Goal: Task Accomplishment & Management: Complete application form

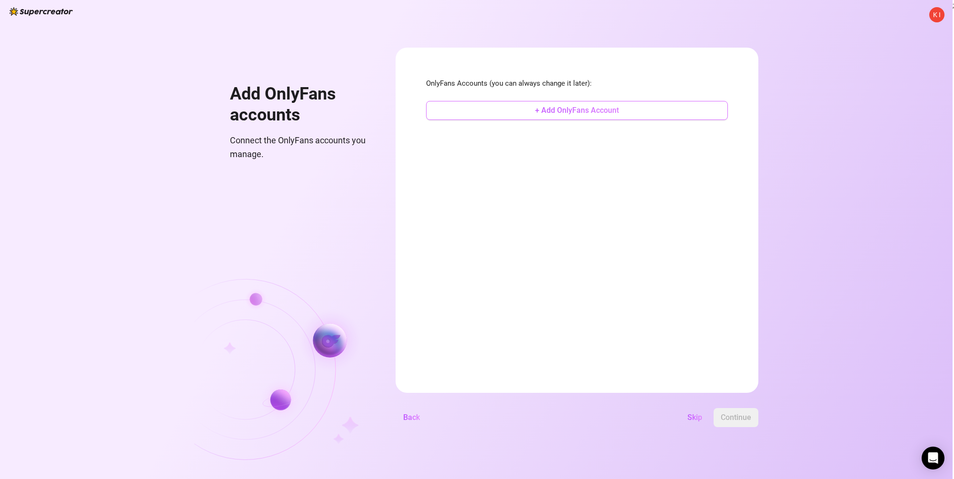
click at [572, 109] on span "+ Add OnlyFans Account" at bounding box center [577, 110] width 84 height 9
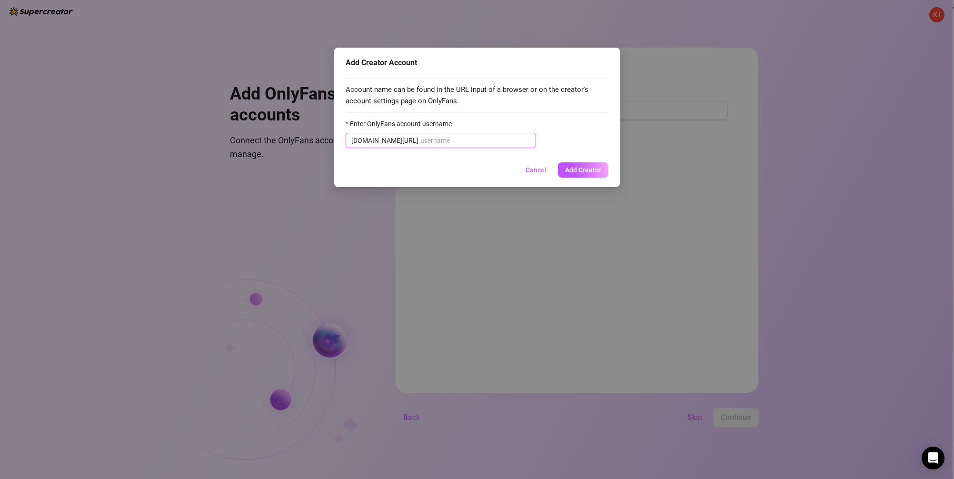
click at [458, 141] on input "Enter OnlyFans account username" at bounding box center [475, 140] width 110 height 10
click at [452, 131] on div "Enter OnlyFans account username" at bounding box center [476, 125] width 263 height 14
click at [453, 140] on input "Enter OnlyFans account username" at bounding box center [475, 140] width 110 height 10
paste input "kikilove15"
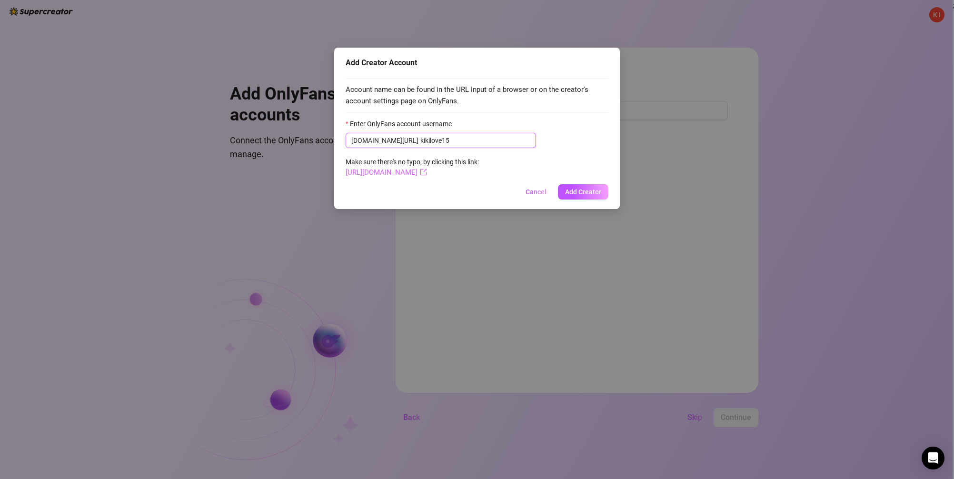
type input "kikilove15"
click at [419, 174] on link "https://onlyfans.com/kikilove15" at bounding box center [385, 172] width 81 height 9
click at [587, 189] on span "Add Creator" at bounding box center [583, 192] width 36 height 8
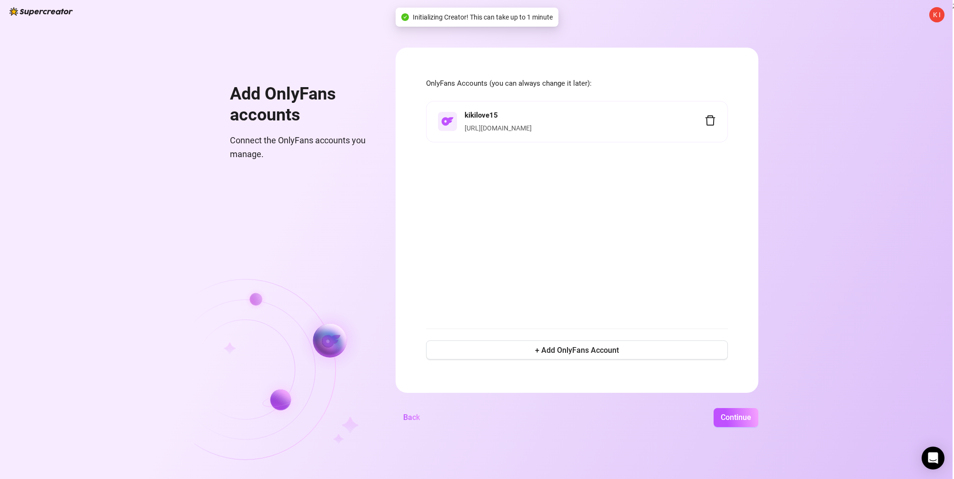
click at [518, 183] on div "kikilove15 https://onlyfans.com/kikilove15" at bounding box center [577, 209] width 302 height 217
click at [733, 419] on span "Continue" at bounding box center [735, 417] width 30 height 9
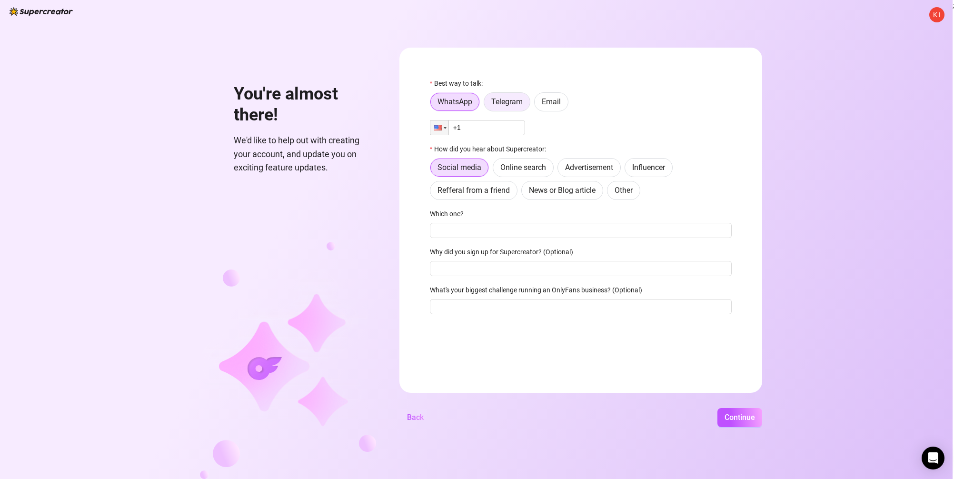
click at [511, 104] on span "Telegram" at bounding box center [506, 101] width 31 height 9
click at [486, 104] on input "Telegram" at bounding box center [486, 104] width 0 height 0
click at [493, 118] on div "Best way to talk: WhatsApp Telegram Email How did you hear about Supercreator: …" at bounding box center [581, 200] width 302 height 245
click at [487, 130] on input "text" at bounding box center [586, 127] width 279 height 10
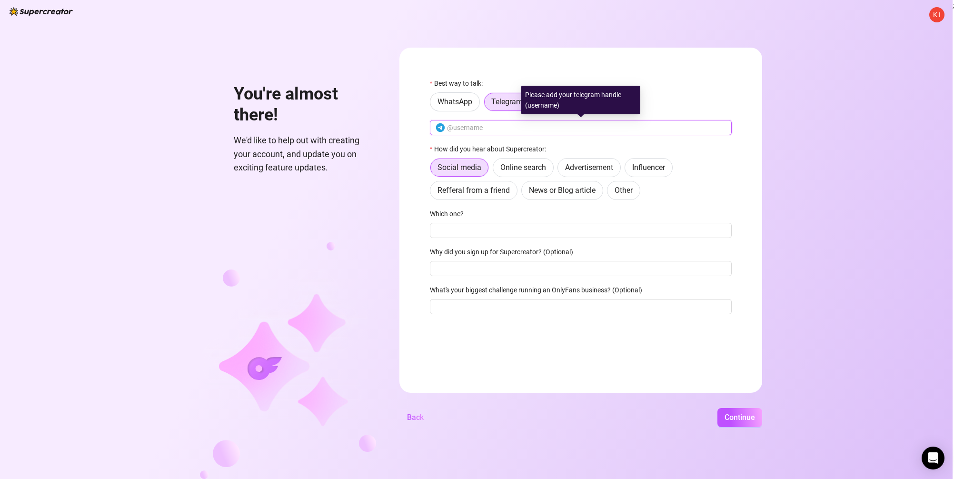
click at [562, 125] on input "text" at bounding box center [586, 127] width 279 height 10
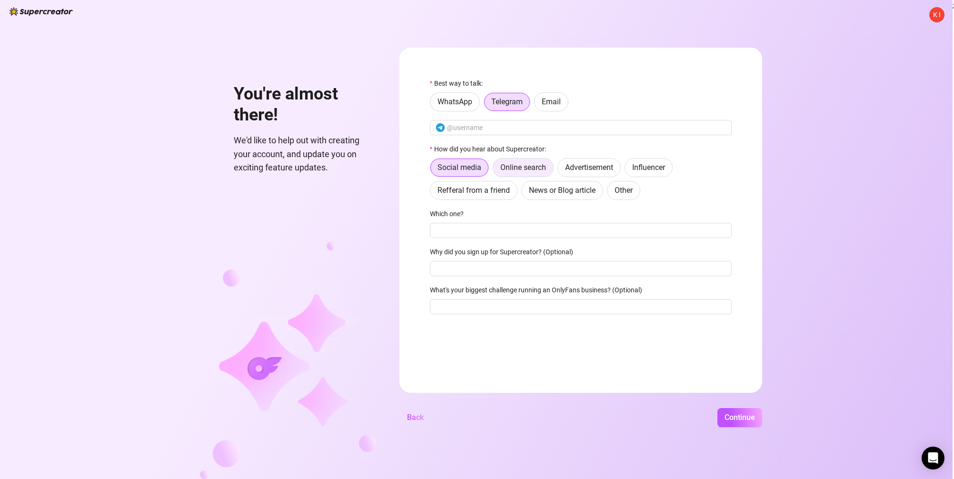
click at [531, 175] on label "Online search" at bounding box center [523, 167] width 61 height 19
click at [495, 170] on input "Online search" at bounding box center [495, 170] width 0 height 0
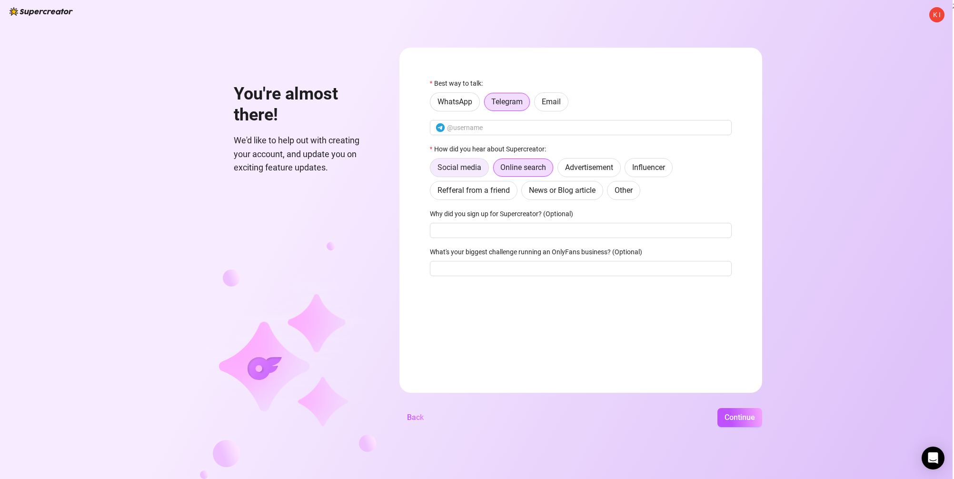
click at [458, 167] on span "Social media" at bounding box center [459, 167] width 44 height 9
click at [433, 170] on input "Social media" at bounding box center [433, 170] width 0 height 0
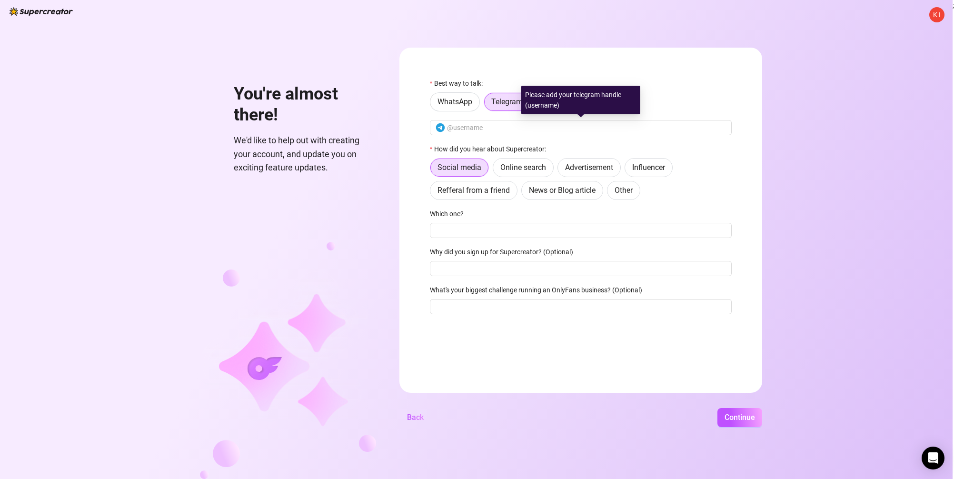
click at [554, 103] on div "Please add your telegram handle (username)" at bounding box center [580, 100] width 119 height 29
click at [482, 130] on input "text" at bounding box center [586, 127] width 279 height 10
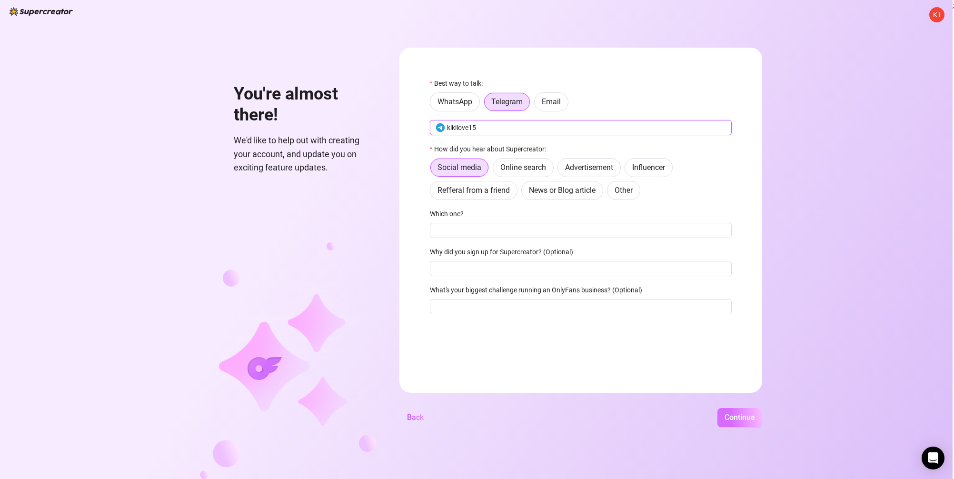
type input "kikilove15"
click at [745, 421] on span "Continue" at bounding box center [739, 417] width 30 height 9
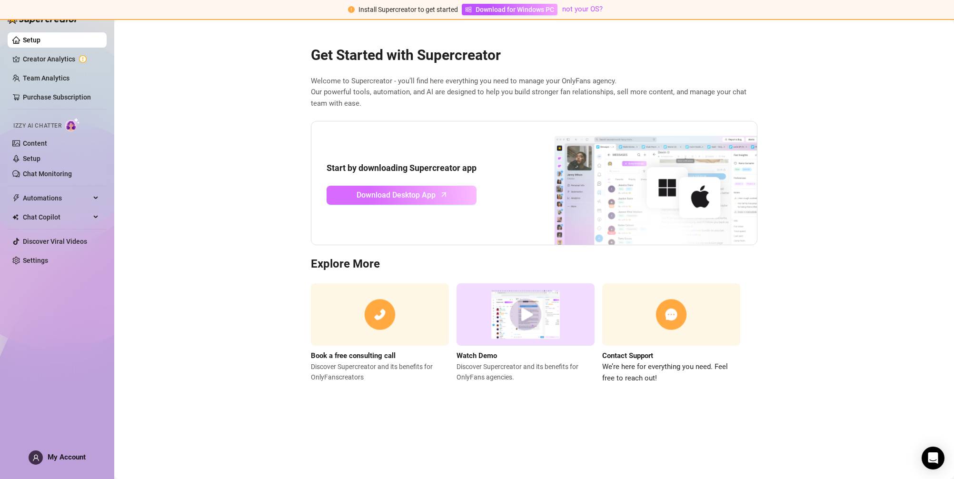
click at [414, 197] on span "Download Desktop App" at bounding box center [395, 195] width 79 height 12
click at [59, 58] on link "Creator Analytics" at bounding box center [61, 58] width 76 height 15
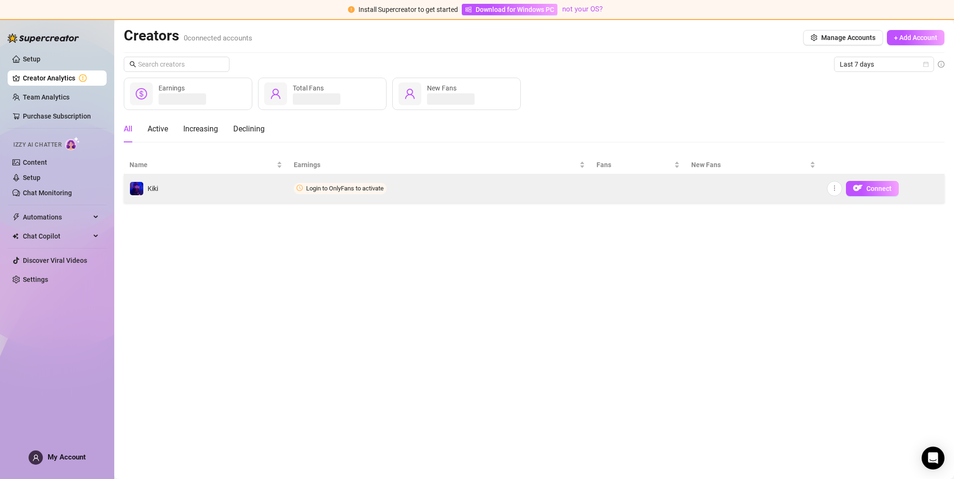
click at [355, 191] on span "Login to OnlyFans to activate" at bounding box center [345, 188] width 78 height 7
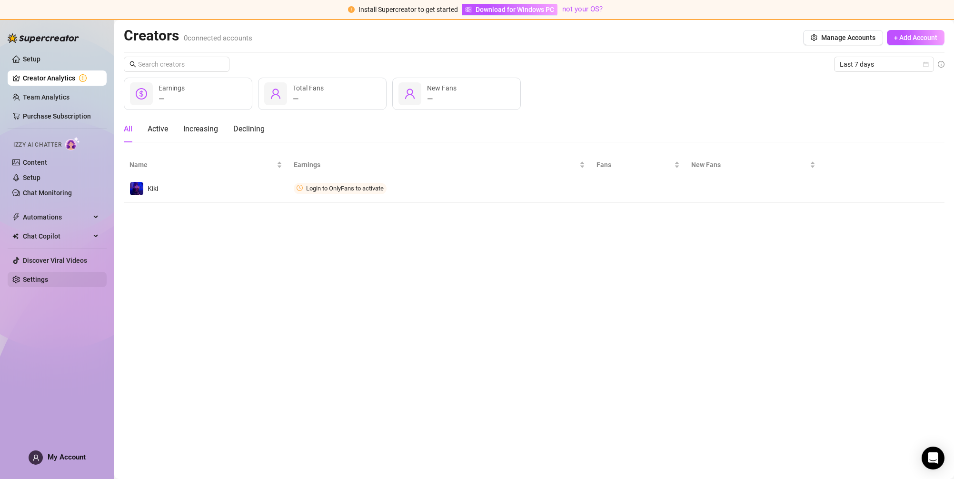
click at [43, 282] on link "Settings" at bounding box center [35, 280] width 25 height 8
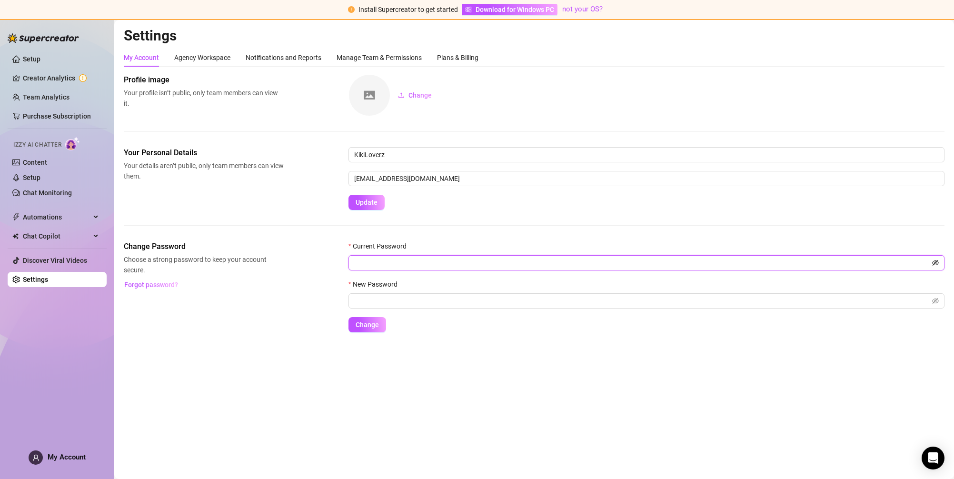
click at [937, 264] on icon "eye-invisible" at bounding box center [935, 262] width 7 height 7
click at [708, 311] on form "Current Password New Password Change" at bounding box center [646, 286] width 596 height 91
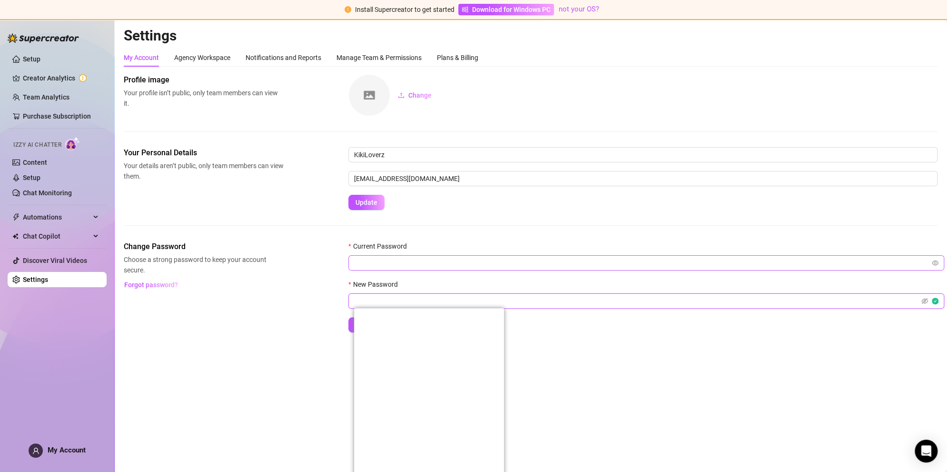
click at [348, 317] on button "Change" at bounding box center [367, 324] width 38 height 15
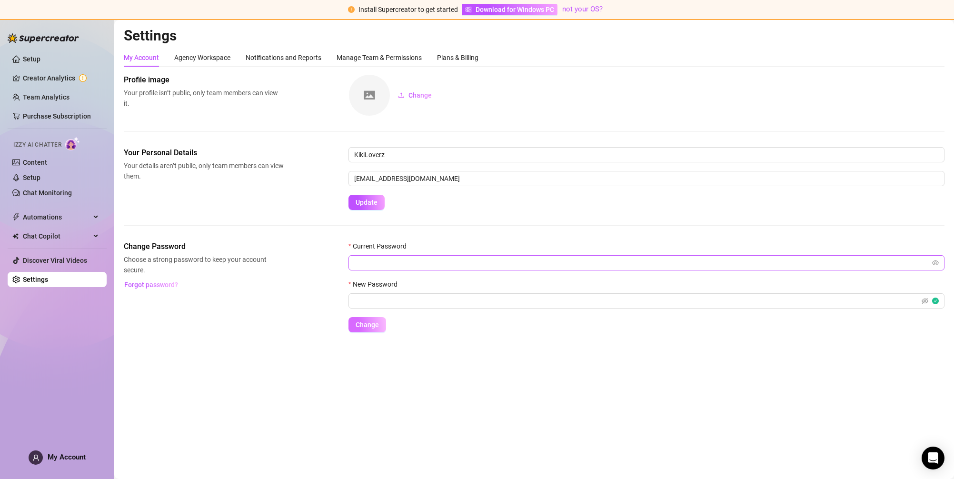
click at [364, 323] on span "Change" at bounding box center [366, 325] width 23 height 8
click at [319, 288] on div "Change Password Choose a strong password to keep your account secure. Forgot pa…" at bounding box center [534, 286] width 820 height 91
click at [370, 330] on button "Change" at bounding box center [367, 324] width 38 height 15
click at [371, 326] on span "Change" at bounding box center [366, 325] width 23 height 8
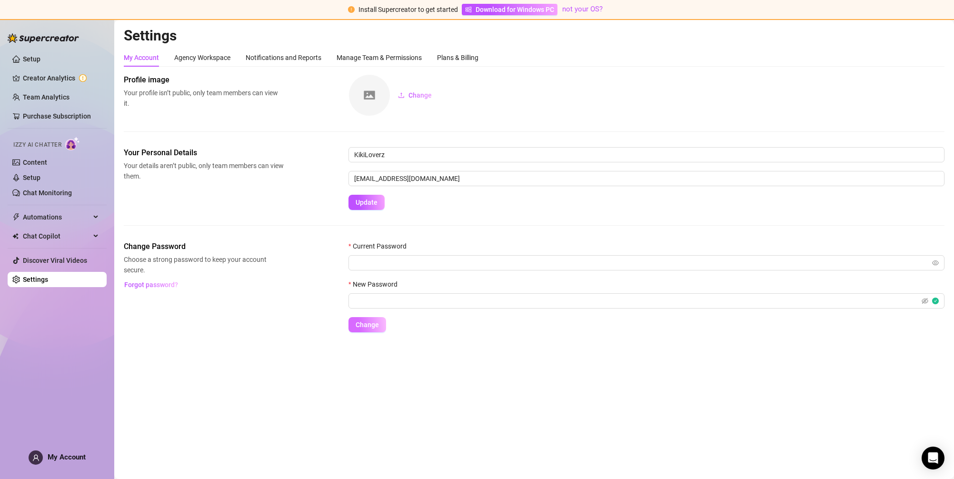
click at [371, 326] on span "Change" at bounding box center [366, 325] width 23 height 8
click at [372, 327] on span "Change" at bounding box center [366, 325] width 23 height 8
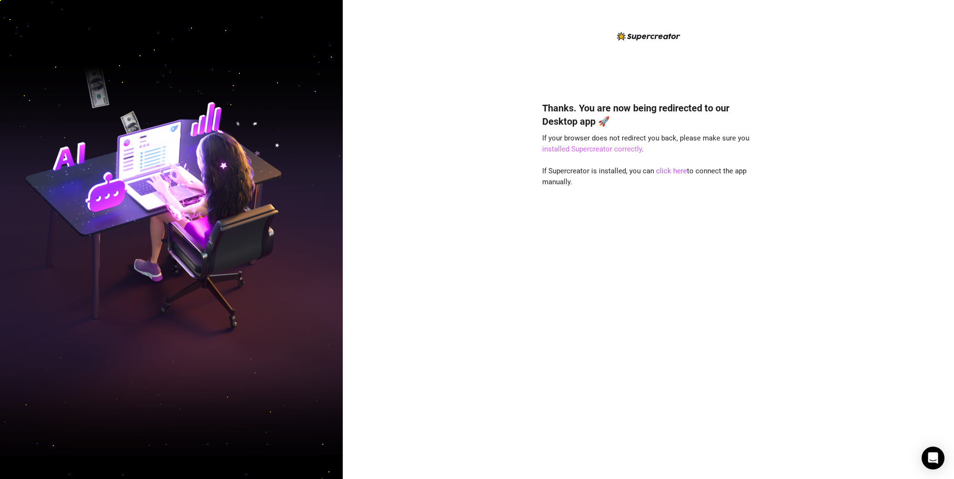
click at [609, 148] on link "installed Supercreator correctly" at bounding box center [591, 149] width 99 height 9
click at [669, 175] on link "click here" at bounding box center [671, 171] width 31 height 9
